Goal: Information Seeking & Learning: Learn about a topic

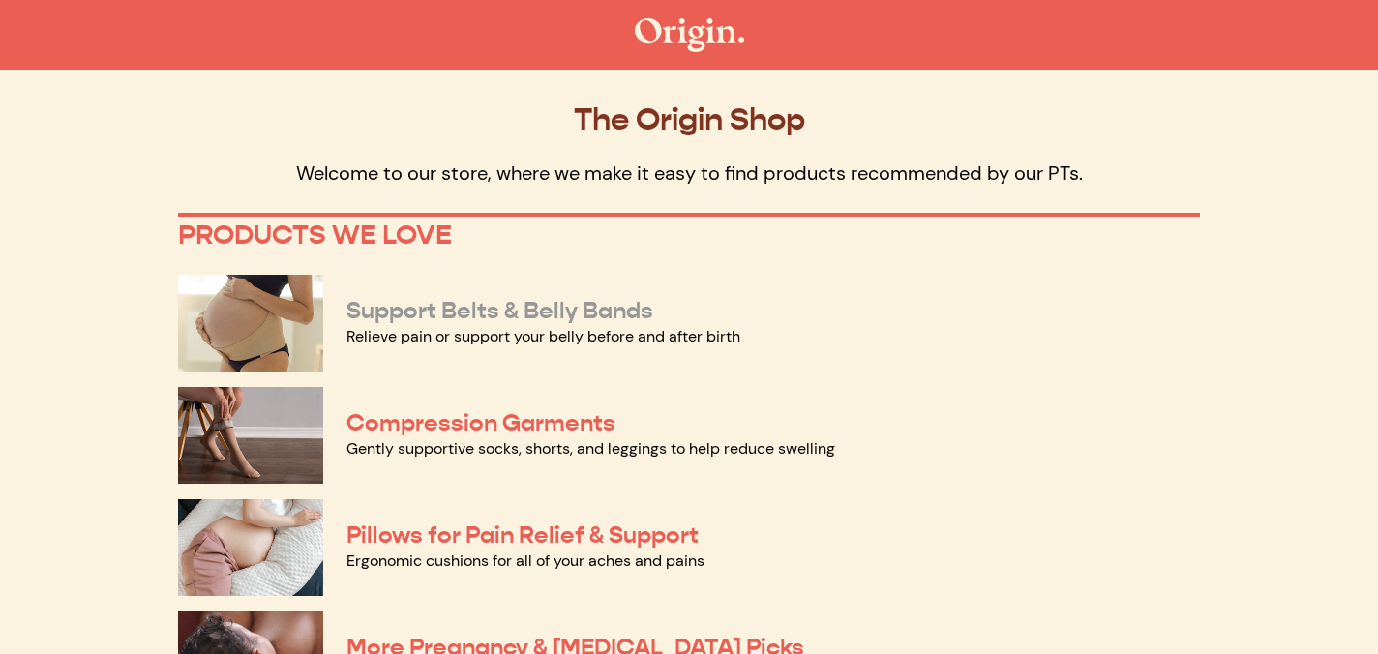
click at [451, 312] on link "Support Belts & Belly Bands" at bounding box center [499, 310] width 307 height 29
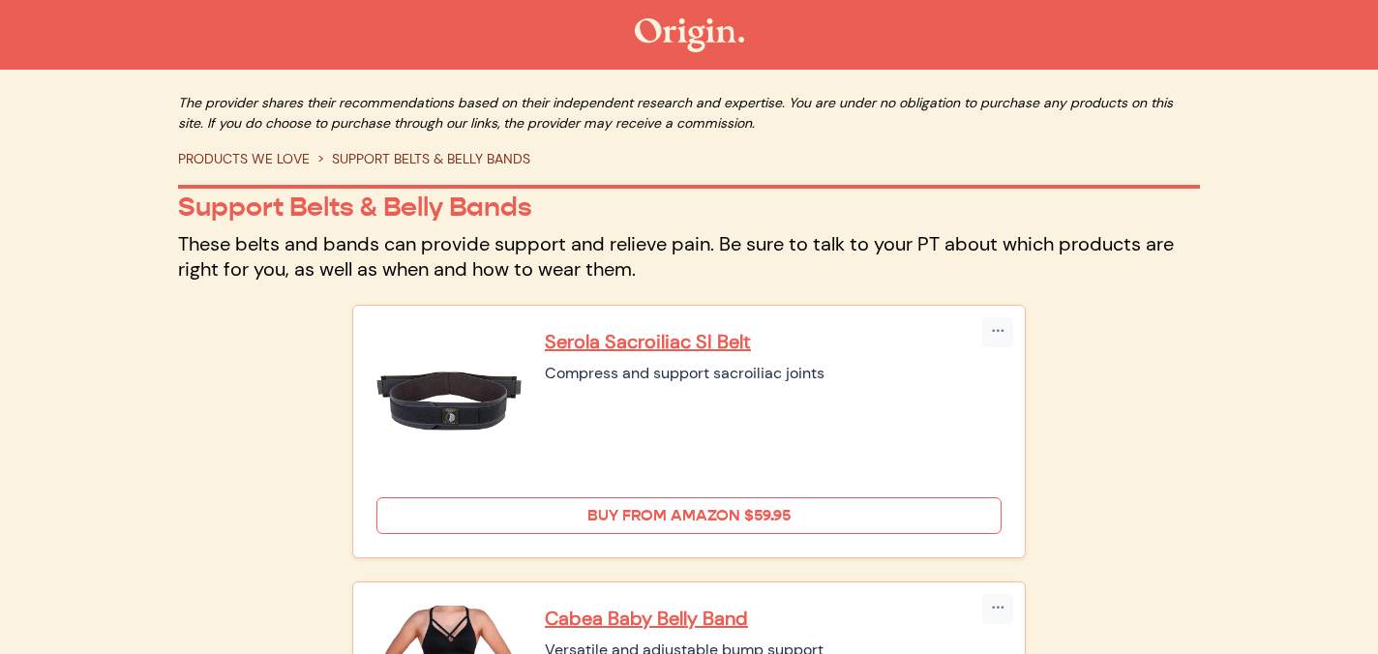
click at [620, 516] on link "Buy from Amazon $59.95" at bounding box center [688, 515] width 625 height 37
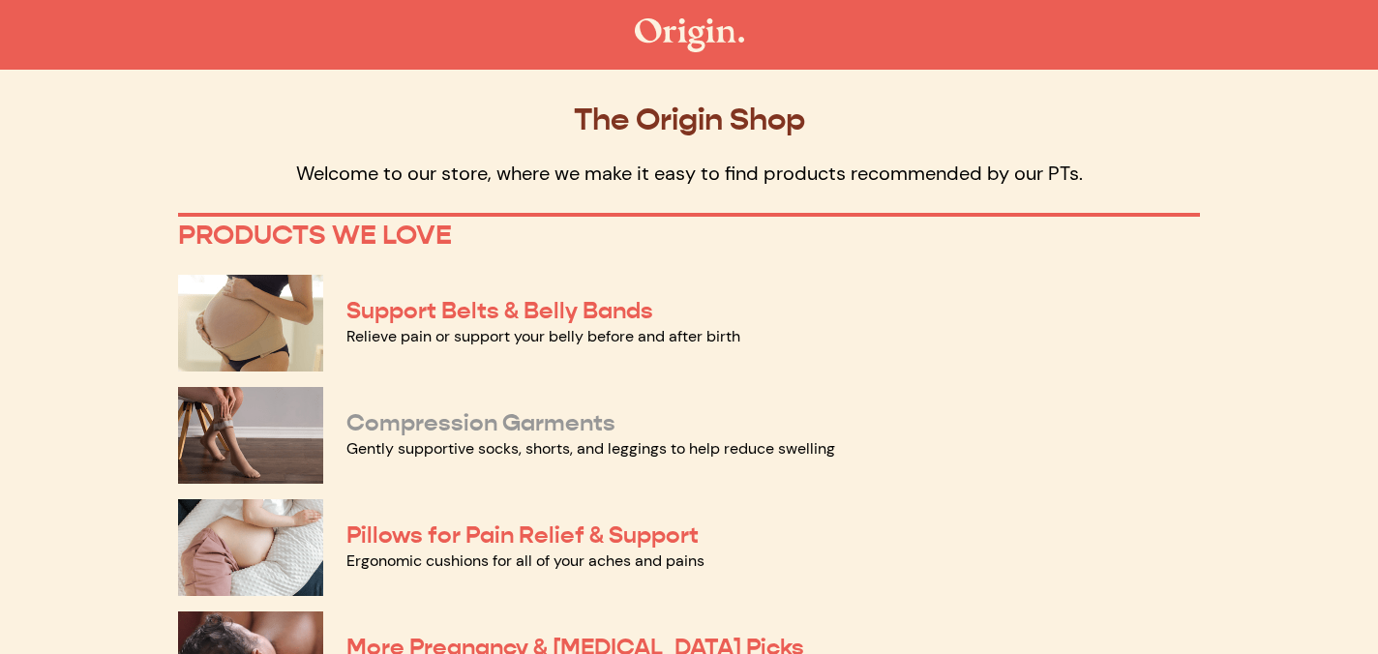
click at [500, 412] on link "Compression Garments" at bounding box center [480, 422] width 269 height 29
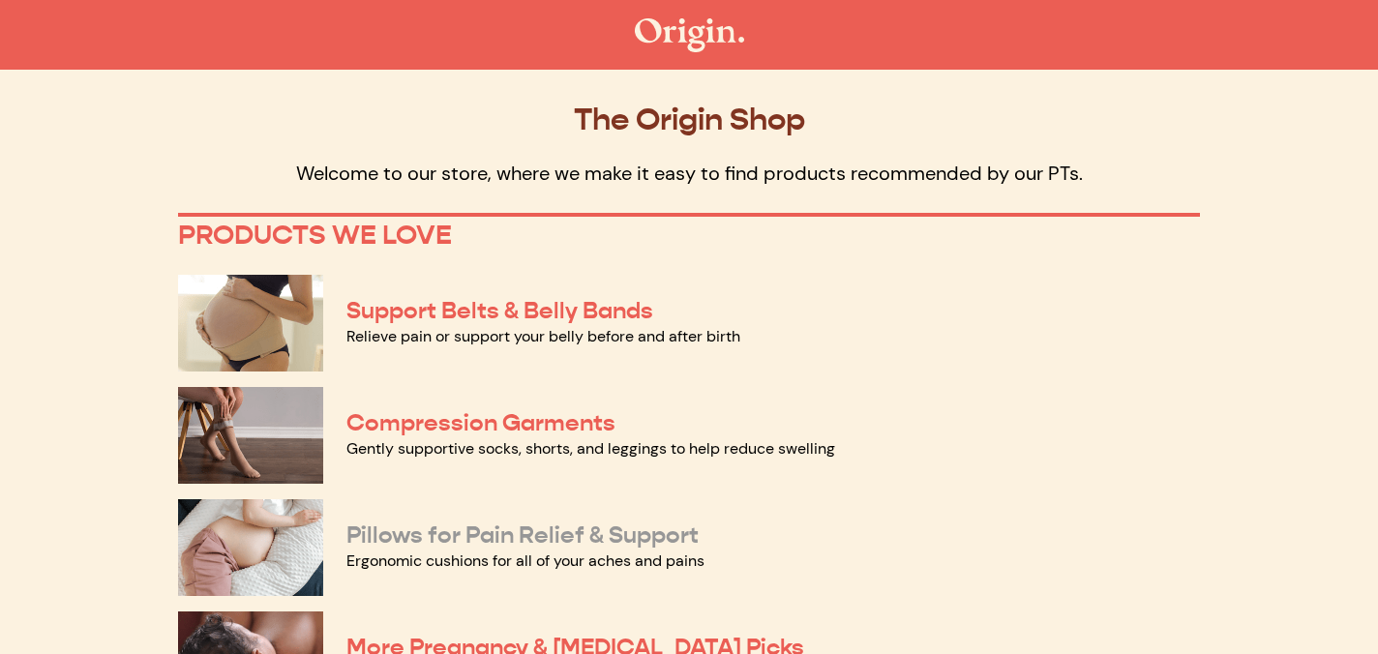
click at [582, 538] on link "Pillows for Pain Relief & Support" at bounding box center [522, 535] width 352 height 29
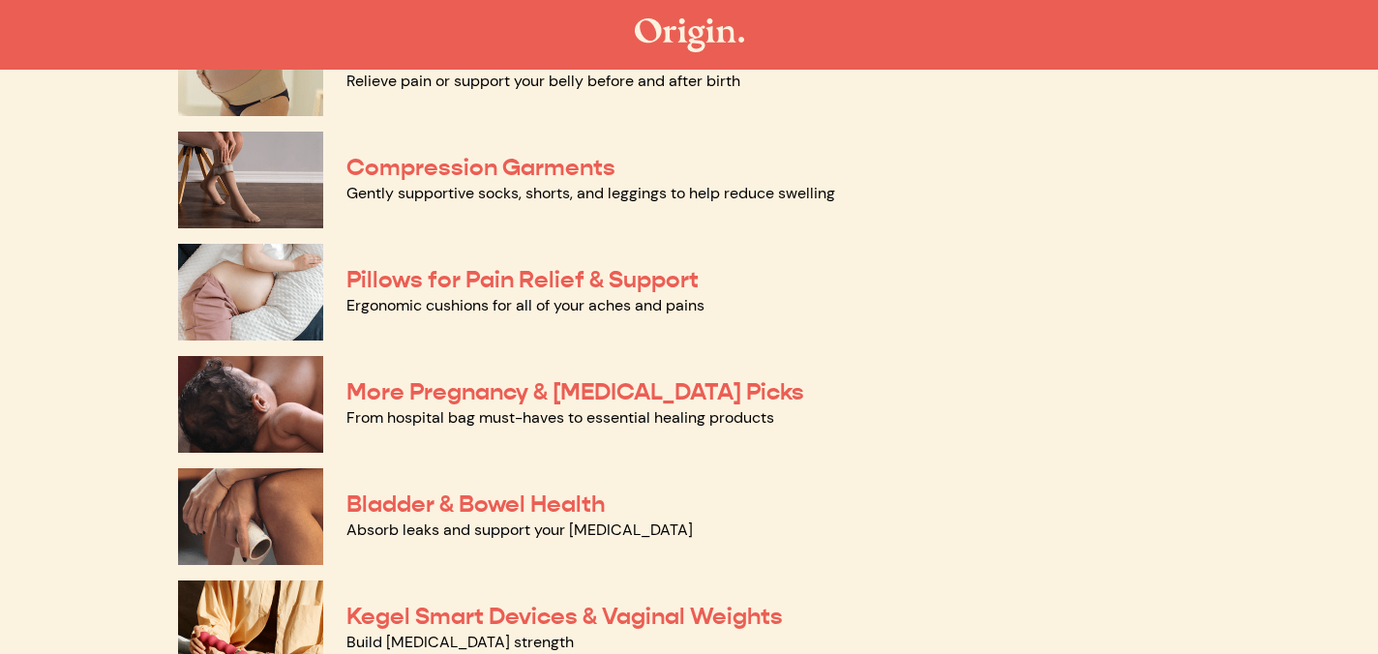
scroll to position [273, 0]
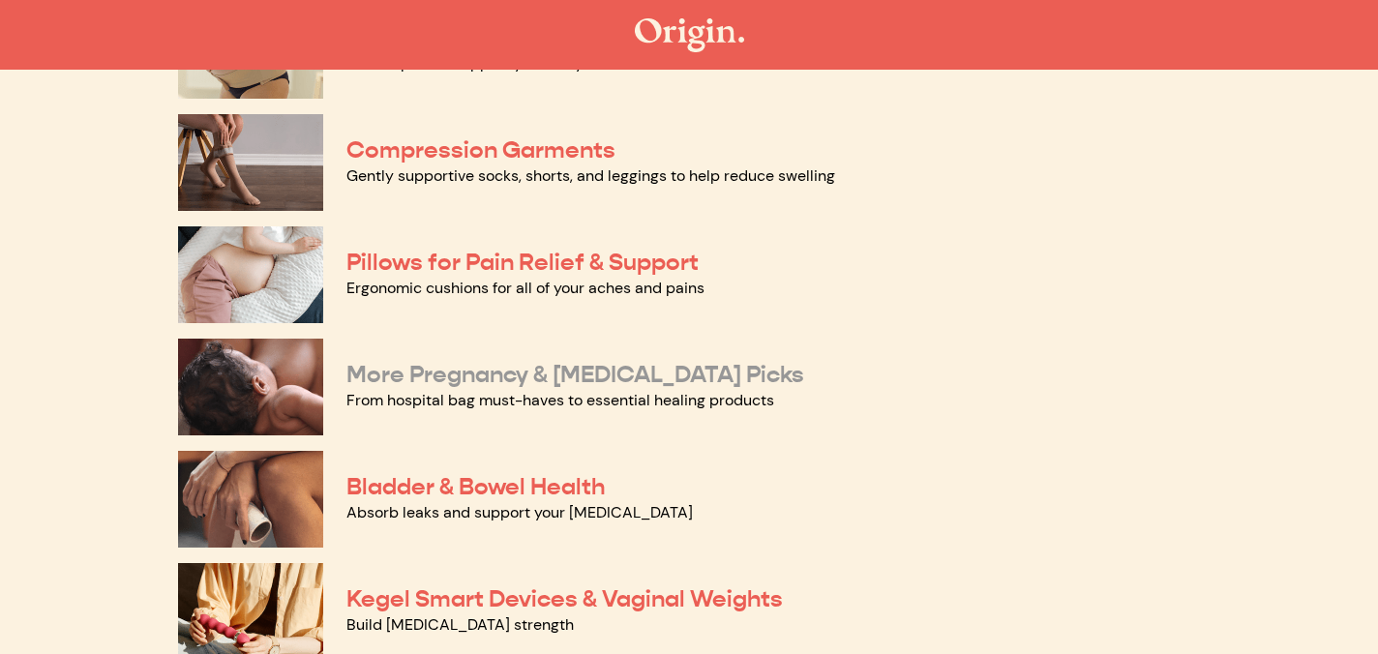
click at [615, 376] on link "More Pregnancy & Postpartum Picks" at bounding box center [575, 374] width 458 height 29
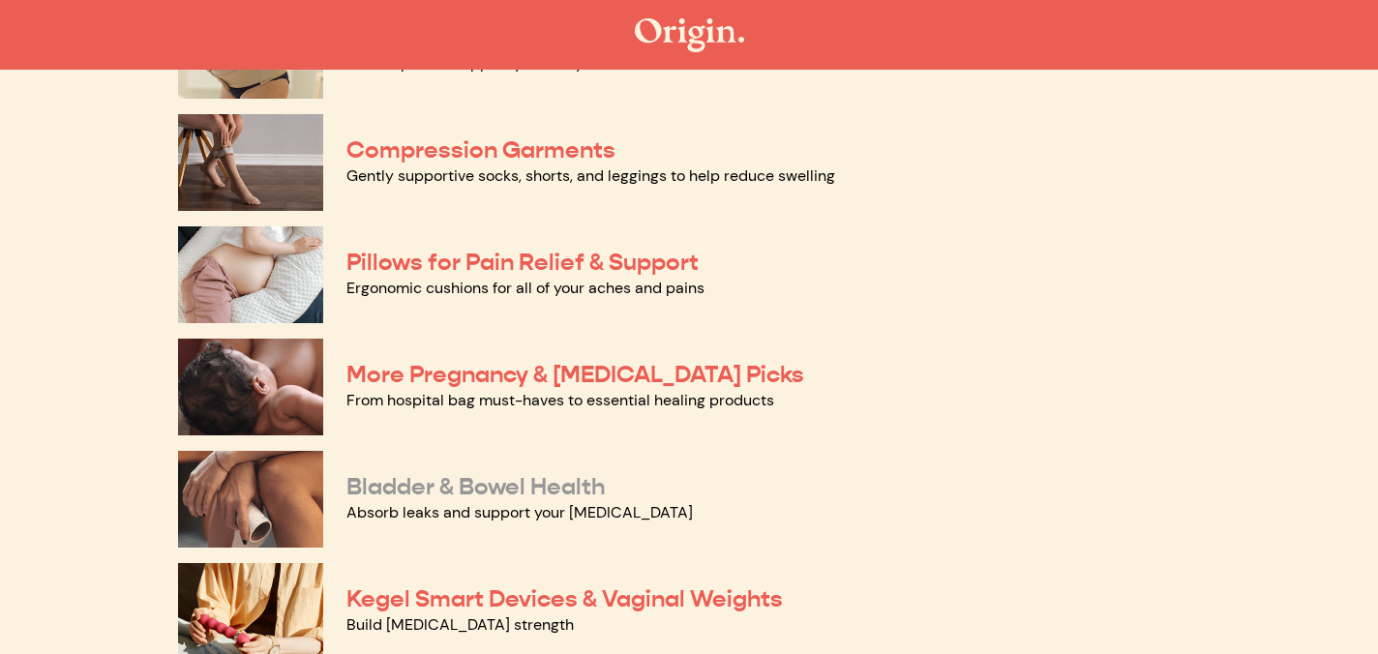
click at [480, 483] on link "Bladder & Bowel Health" at bounding box center [475, 486] width 258 height 29
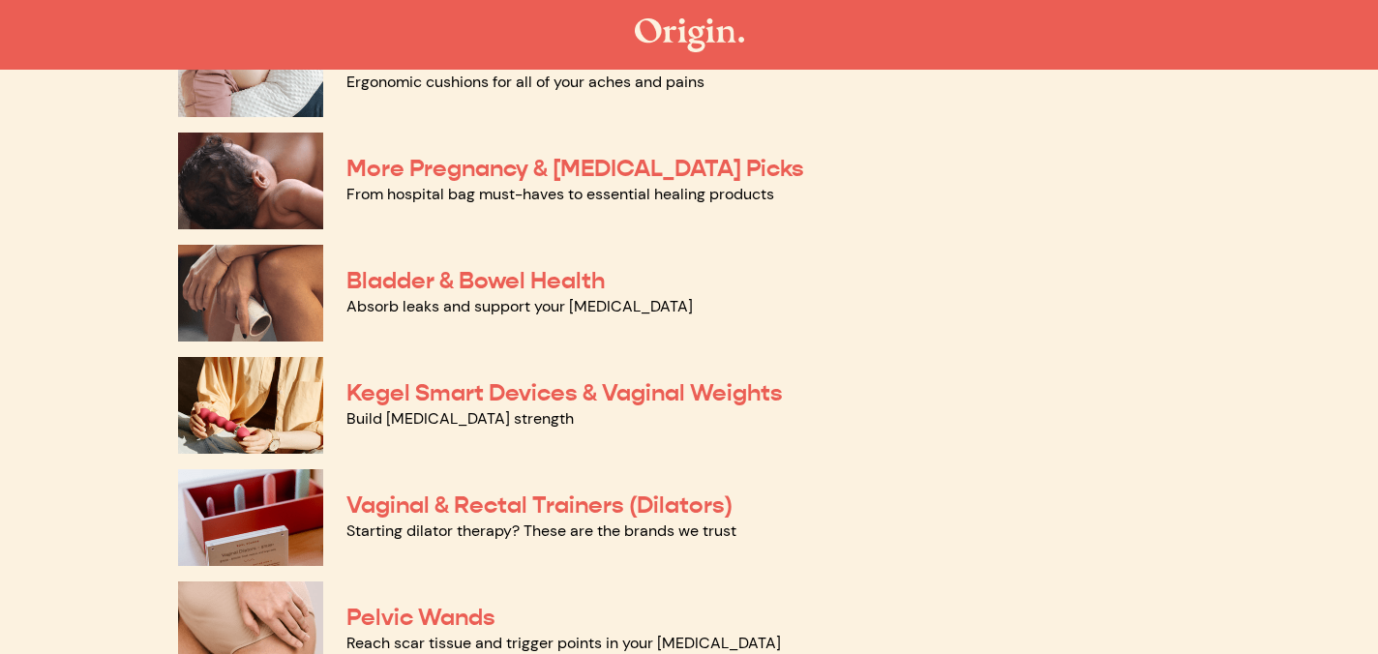
scroll to position [0, 0]
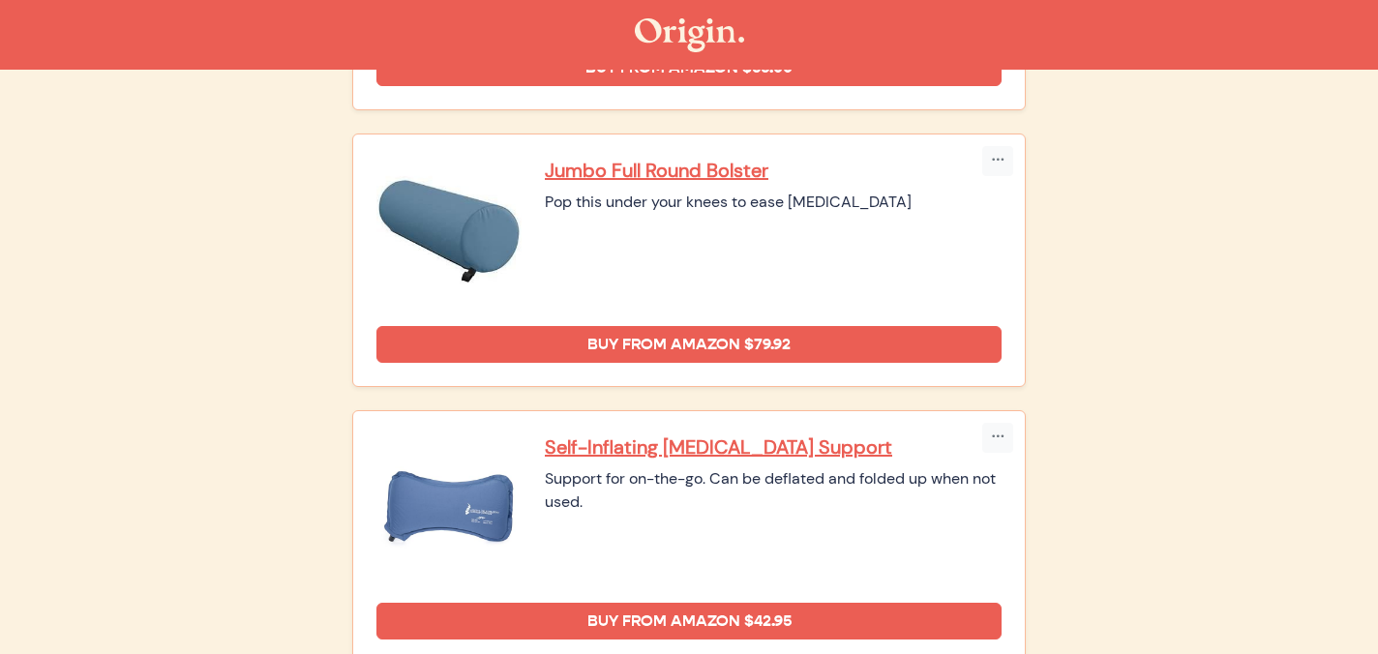
scroll to position [1516, 0]
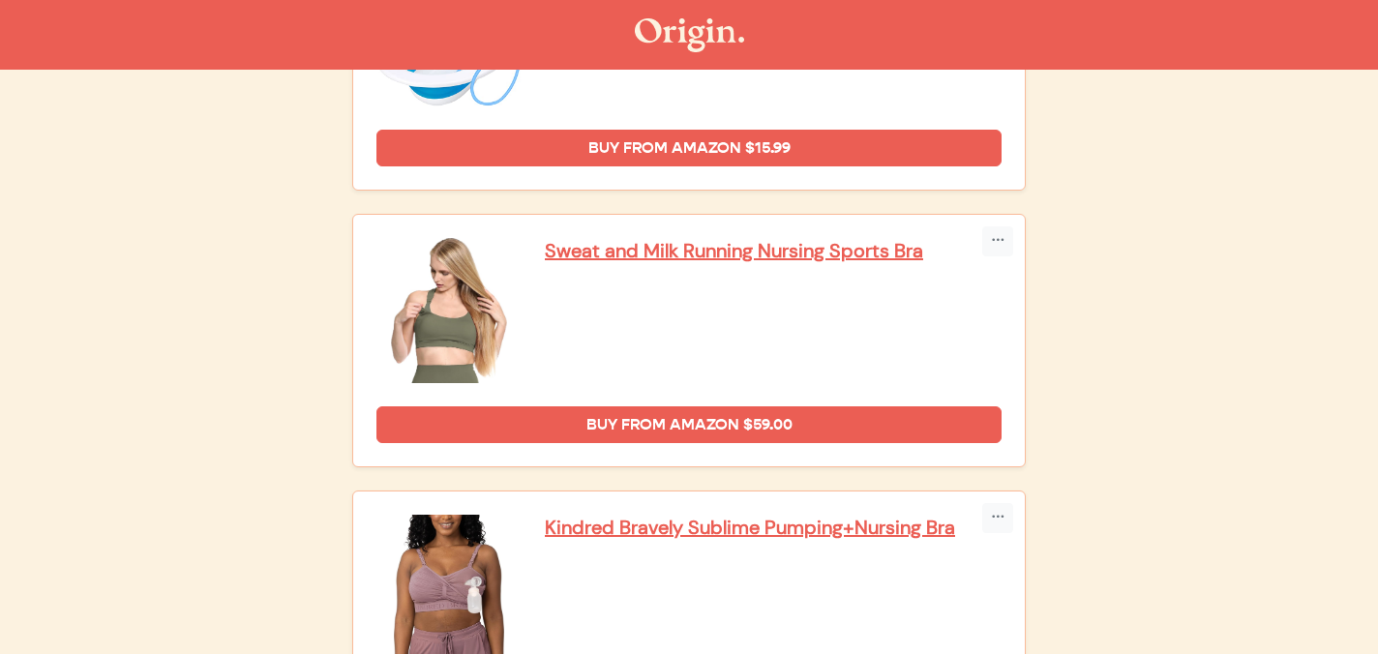
scroll to position [3949, 0]
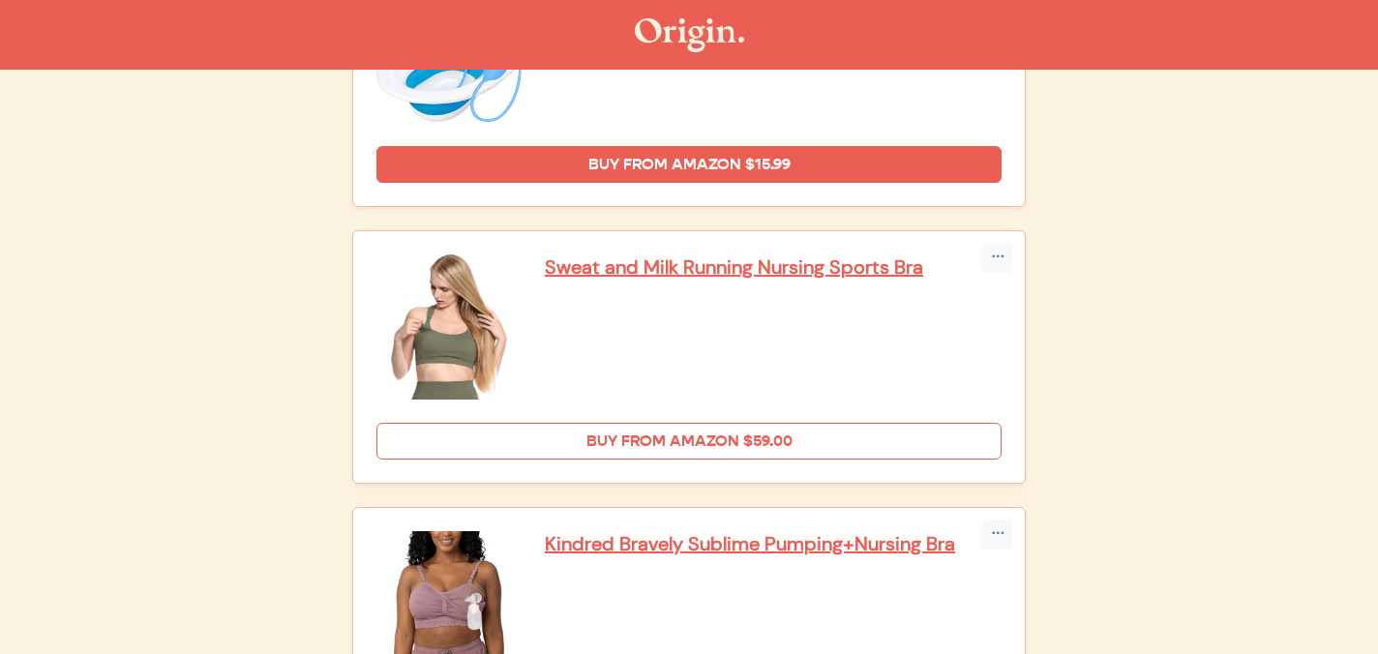
click at [648, 439] on link "Buy from Amazon $59.00" at bounding box center [688, 441] width 625 height 37
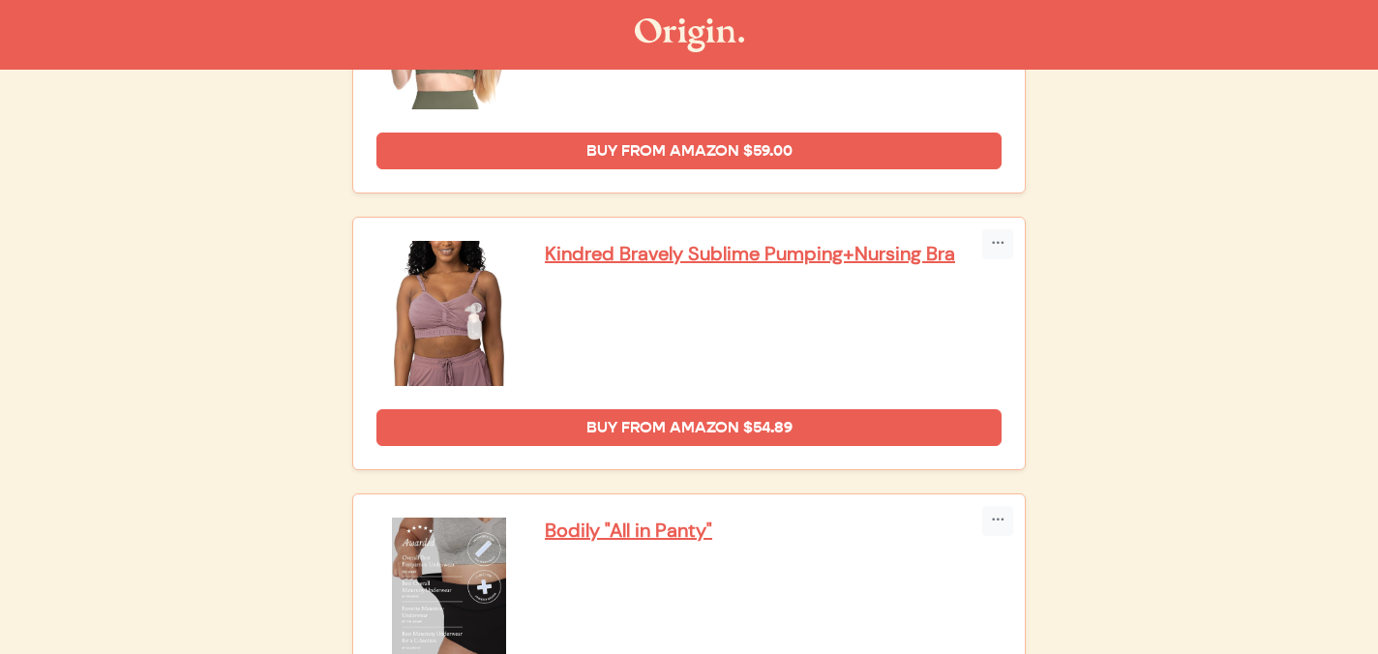
scroll to position [4245, 0]
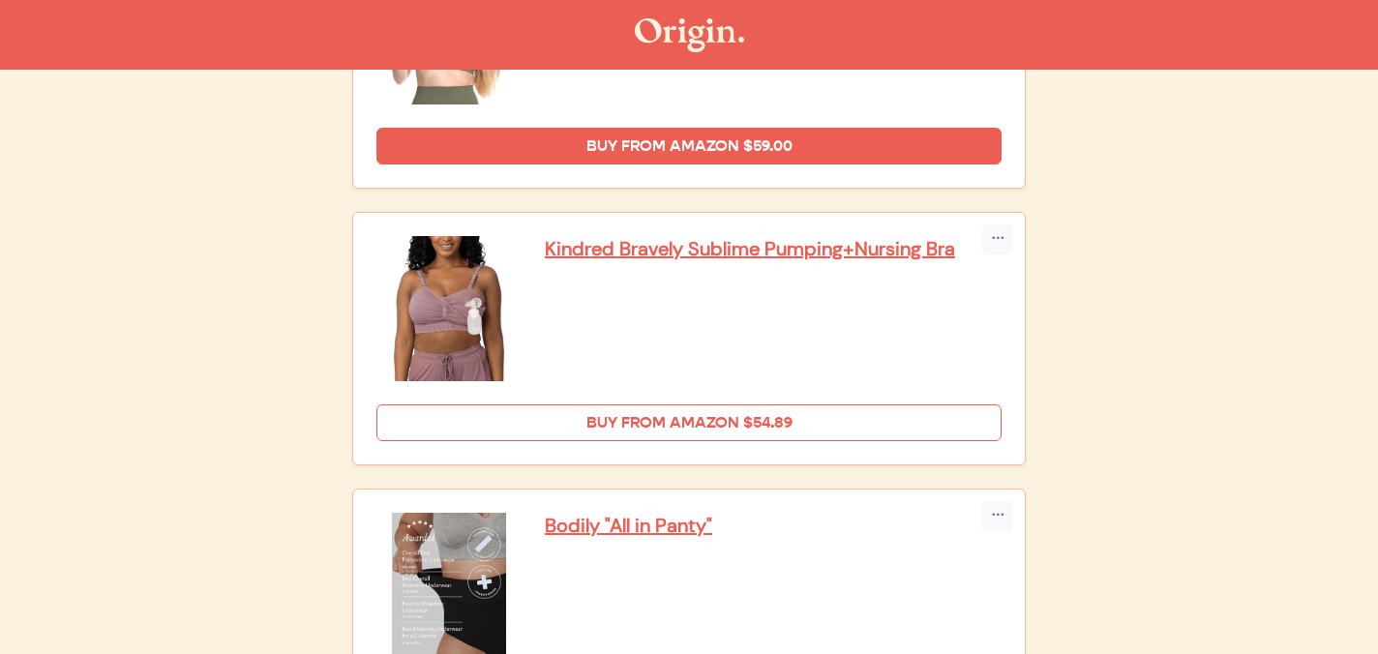
click at [747, 430] on link "Buy from Amazon $54.89" at bounding box center [688, 423] width 625 height 37
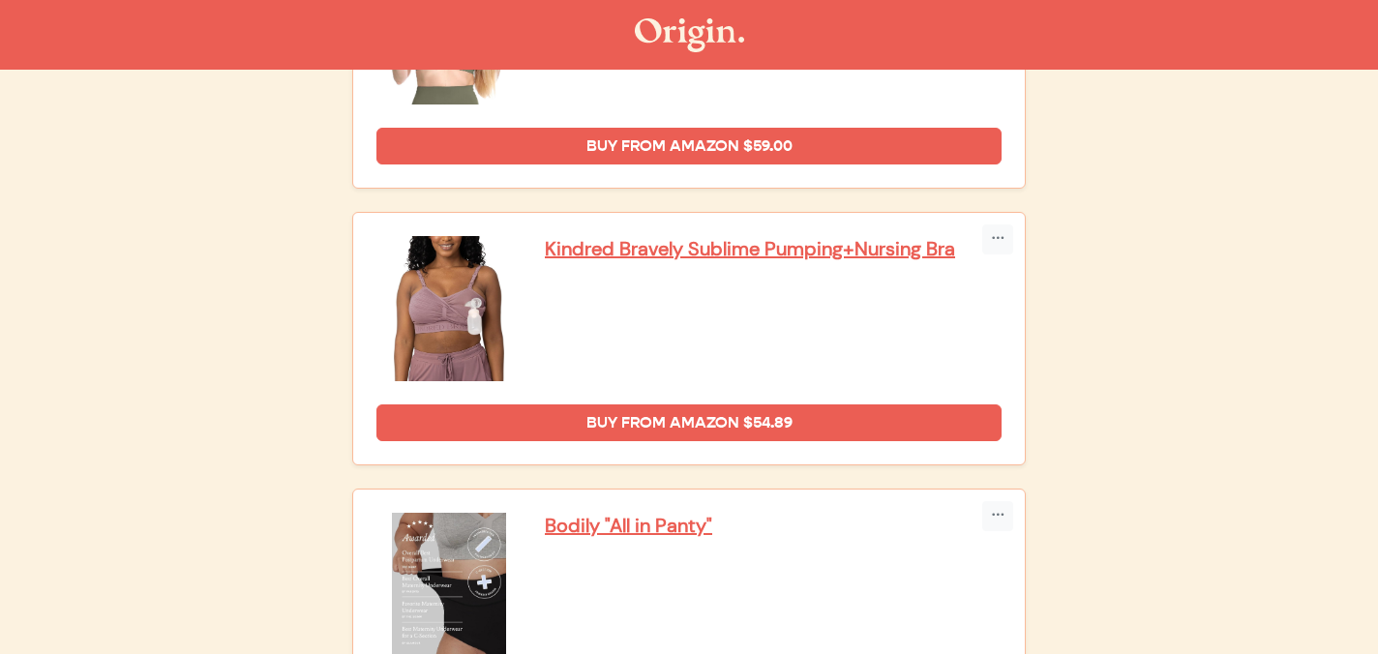
scroll to position [4560, 0]
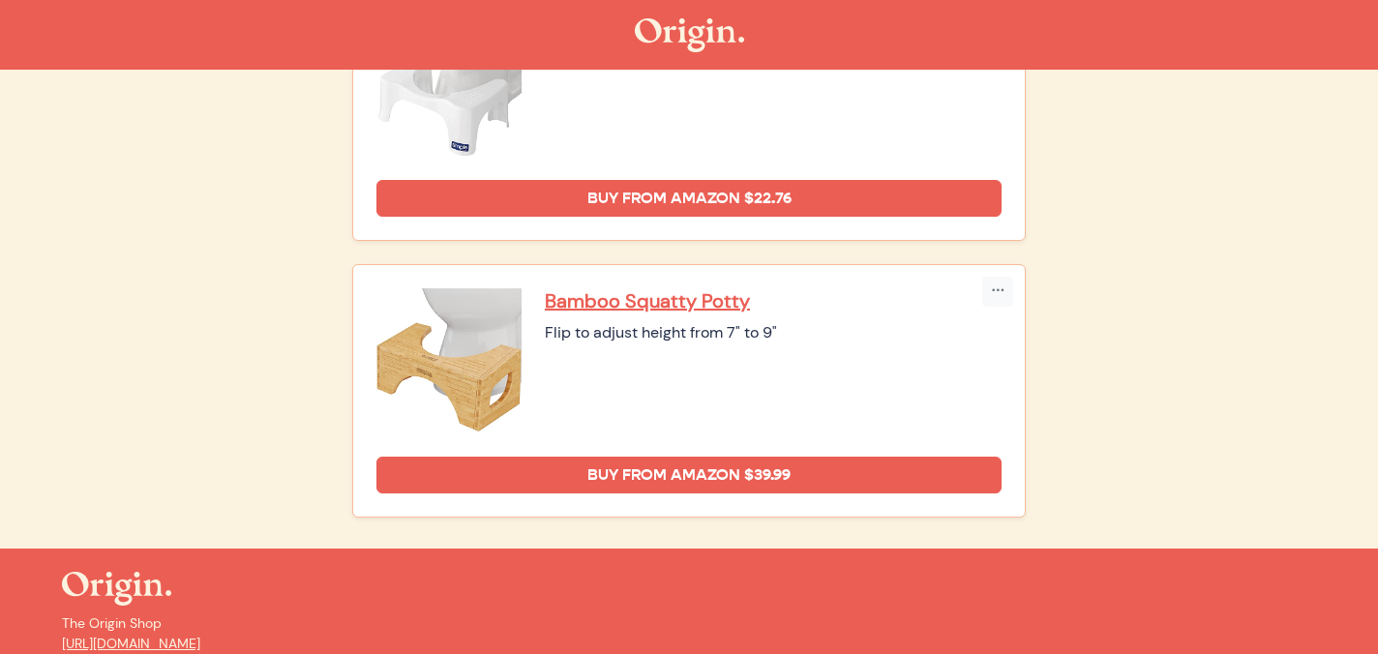
scroll to position [1516, 0]
